Goal: Information Seeking & Learning: Understand process/instructions

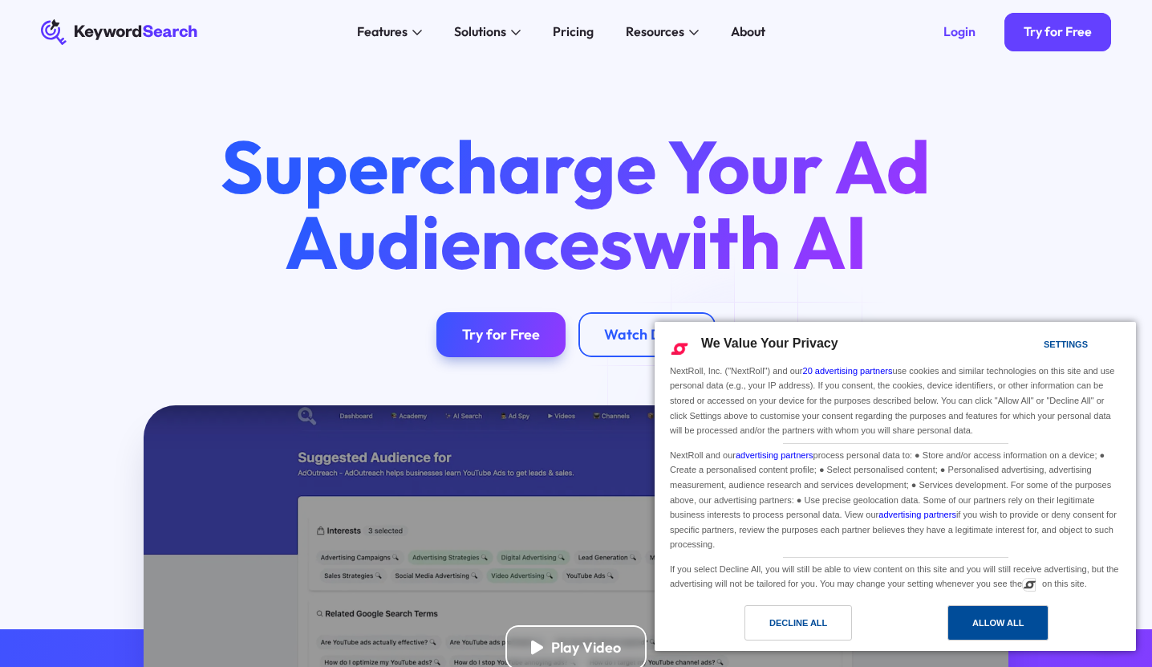
click at [993, 629] on div "Allow All" at bounding box center [998, 623] width 51 height 18
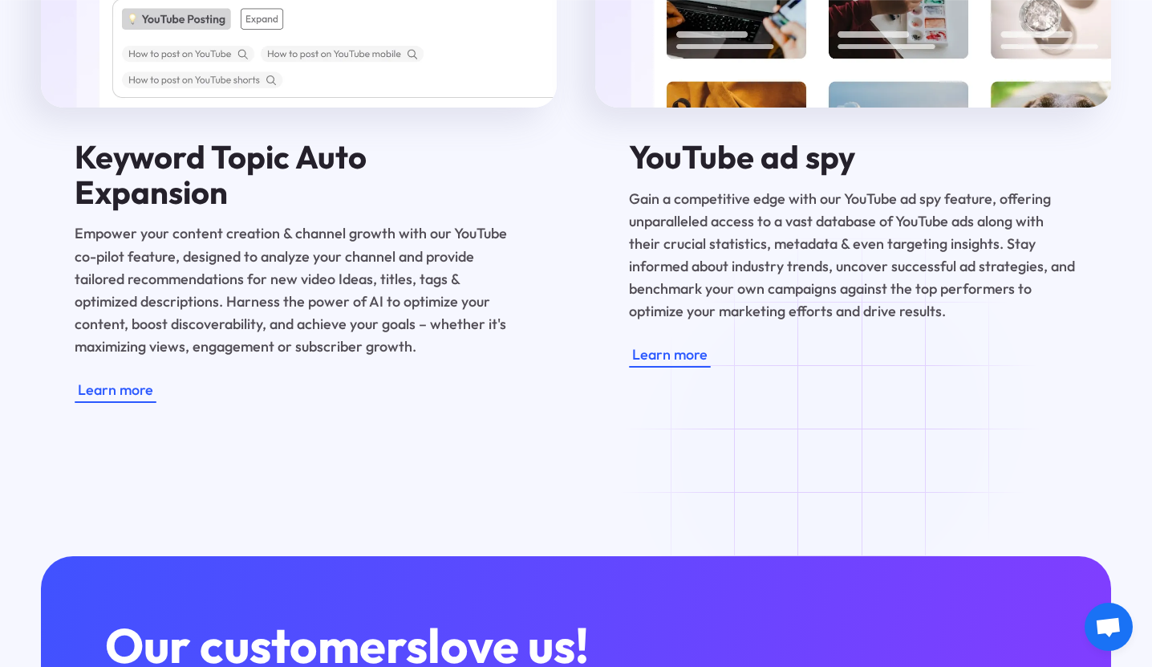
scroll to position [5619, 0]
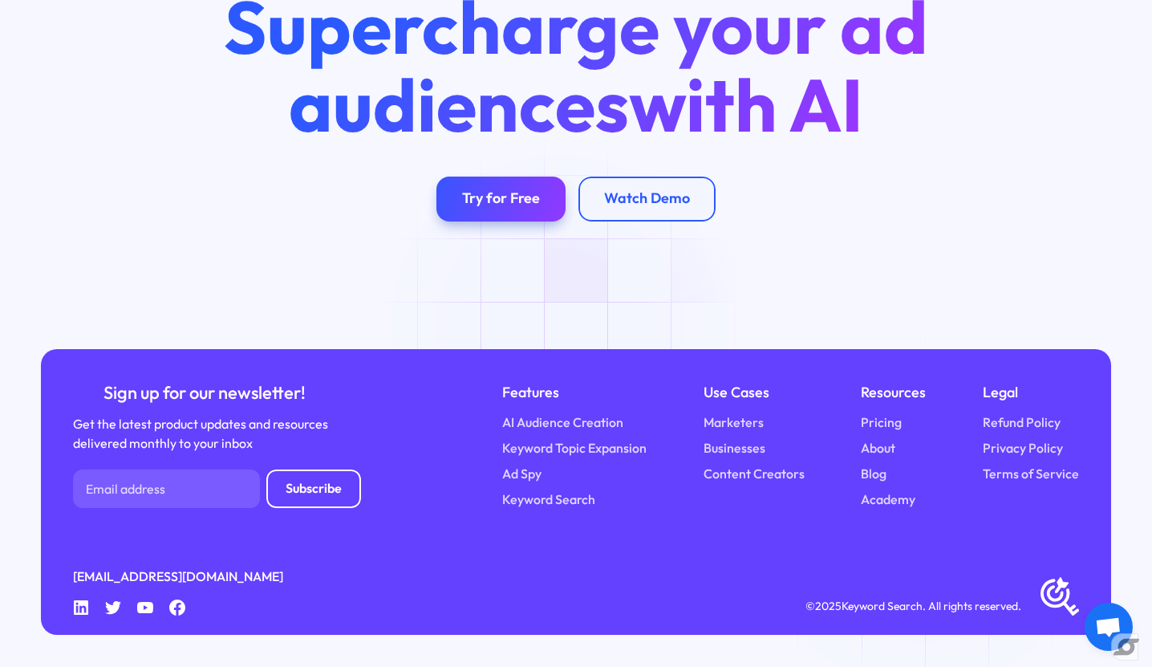
click at [924, 519] on div "Sign up for our newsletter! Get the latest product updates and resources delive…" at bounding box center [576, 492] width 1070 height 286
click at [999, 481] on link "Terms of Service" at bounding box center [1031, 474] width 96 height 19
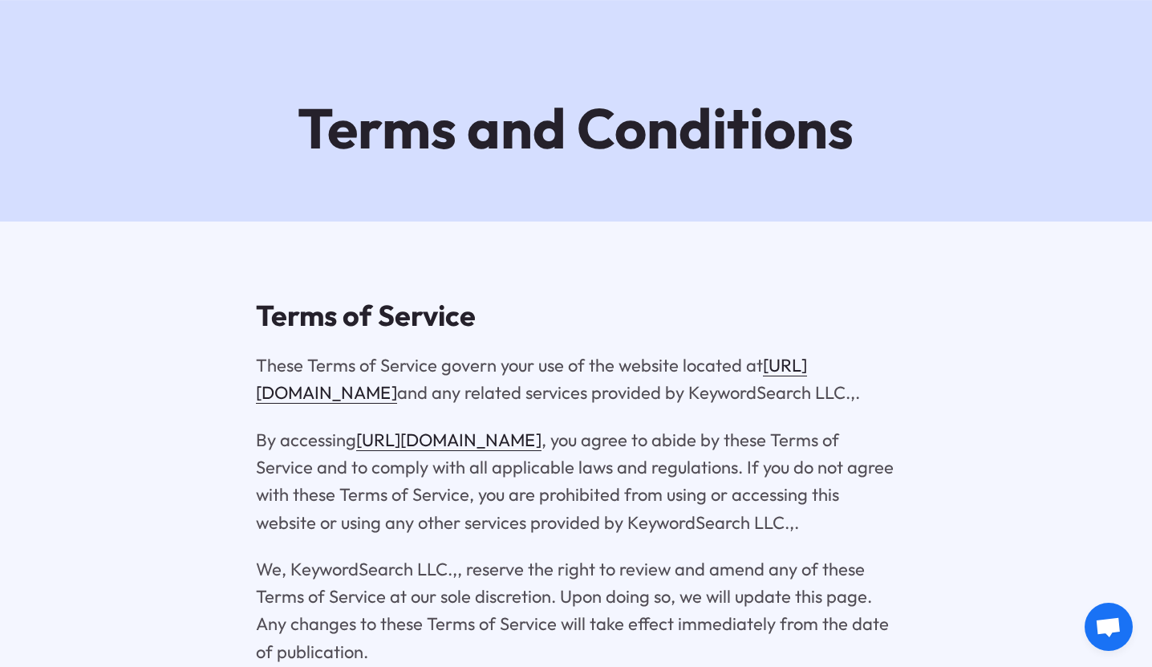
scroll to position [65, 0]
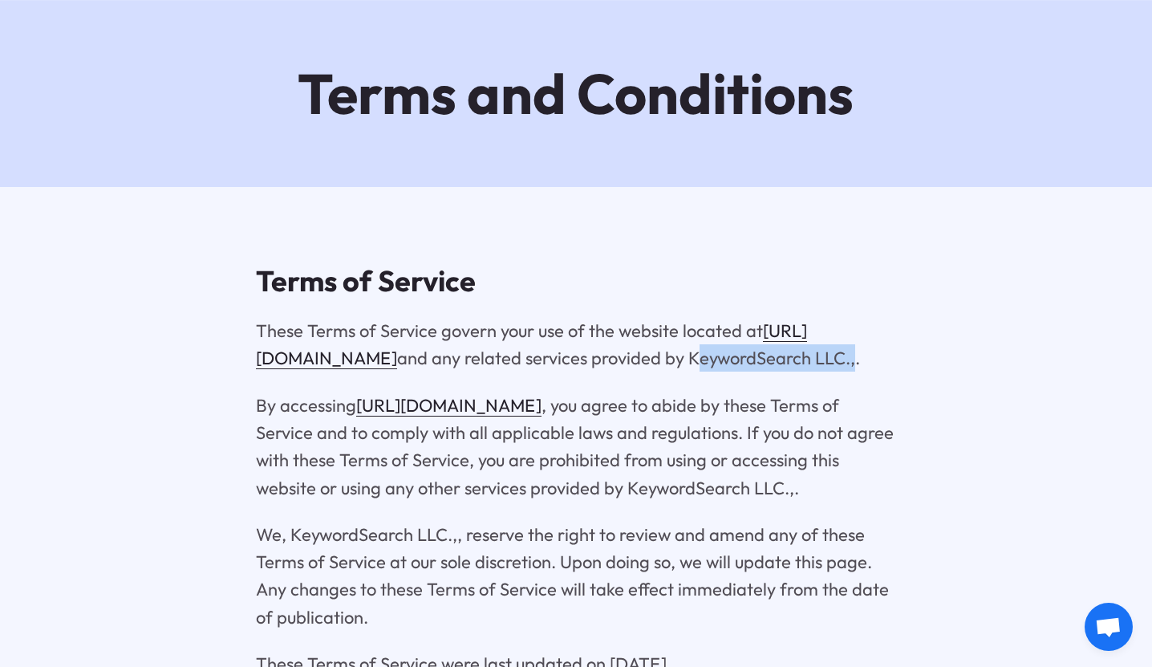
drag, startPoint x: 765, startPoint y: 358, endPoint x: 289, endPoint y: 386, distance: 476.7
click at [289, 372] on p "These Terms of Service govern your use of the website located at https://keywor…" at bounding box center [576, 344] width 641 height 55
copy p "KeywordSearch LLC."
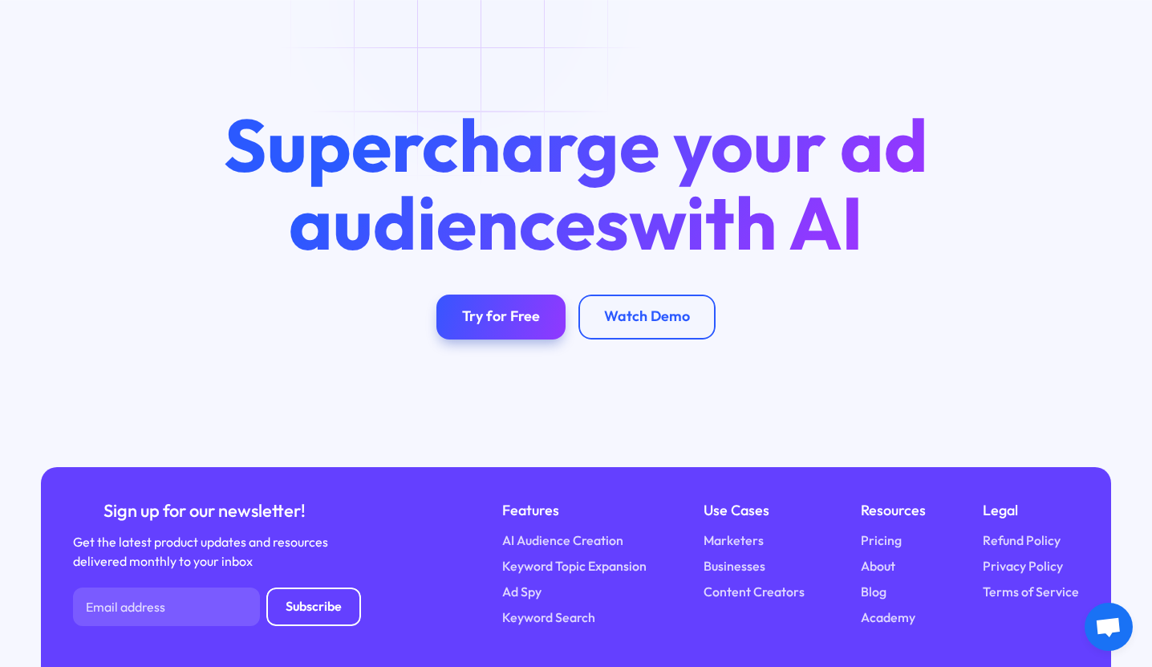
scroll to position [5619, 0]
